Goal: Find contact information: Obtain details needed to contact an individual or organization

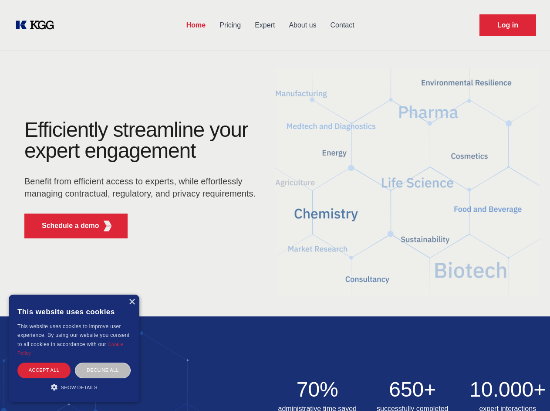
click at [275, 205] on div "Efficiently streamline your expert engagement Benefit from efficient access to …" at bounding box center [142, 182] width 265 height 126
click at [65, 226] on p "Schedule a demo" at bounding box center [71, 226] width 58 height 10
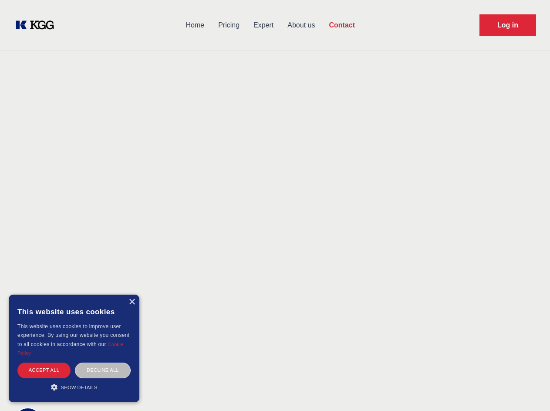
click at [132, 302] on div "× This website uses cookies This website uses cookies to improve user experienc…" at bounding box center [74, 349] width 131 height 108
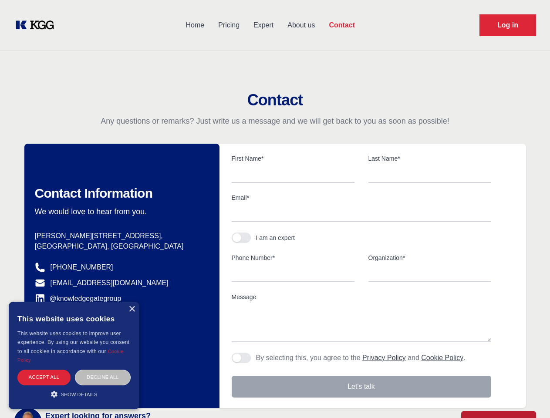
click at [44, 370] on div "Accept all" at bounding box center [43, 377] width 53 height 15
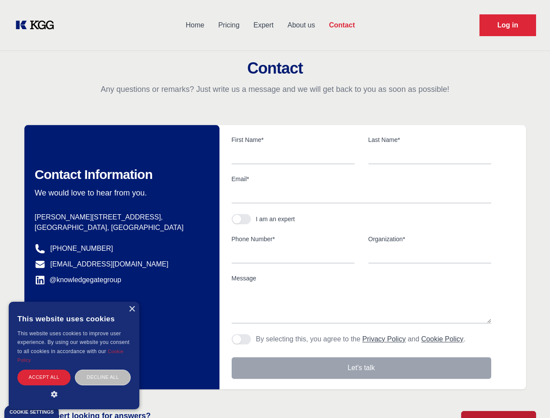
click at [103, 370] on body "Home Pricing Expert About us Contact Log in Contact Any questions or remarks? J…" at bounding box center [275, 383] width 550 height 766
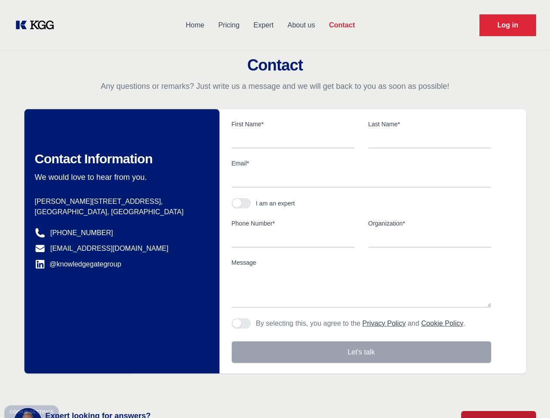
click at [74, 387] on main "Contact Any questions or remarks? Just write us a message and we will get back …" at bounding box center [275, 227] width 550 height 454
